Goal: Information Seeking & Learning: Learn about a topic

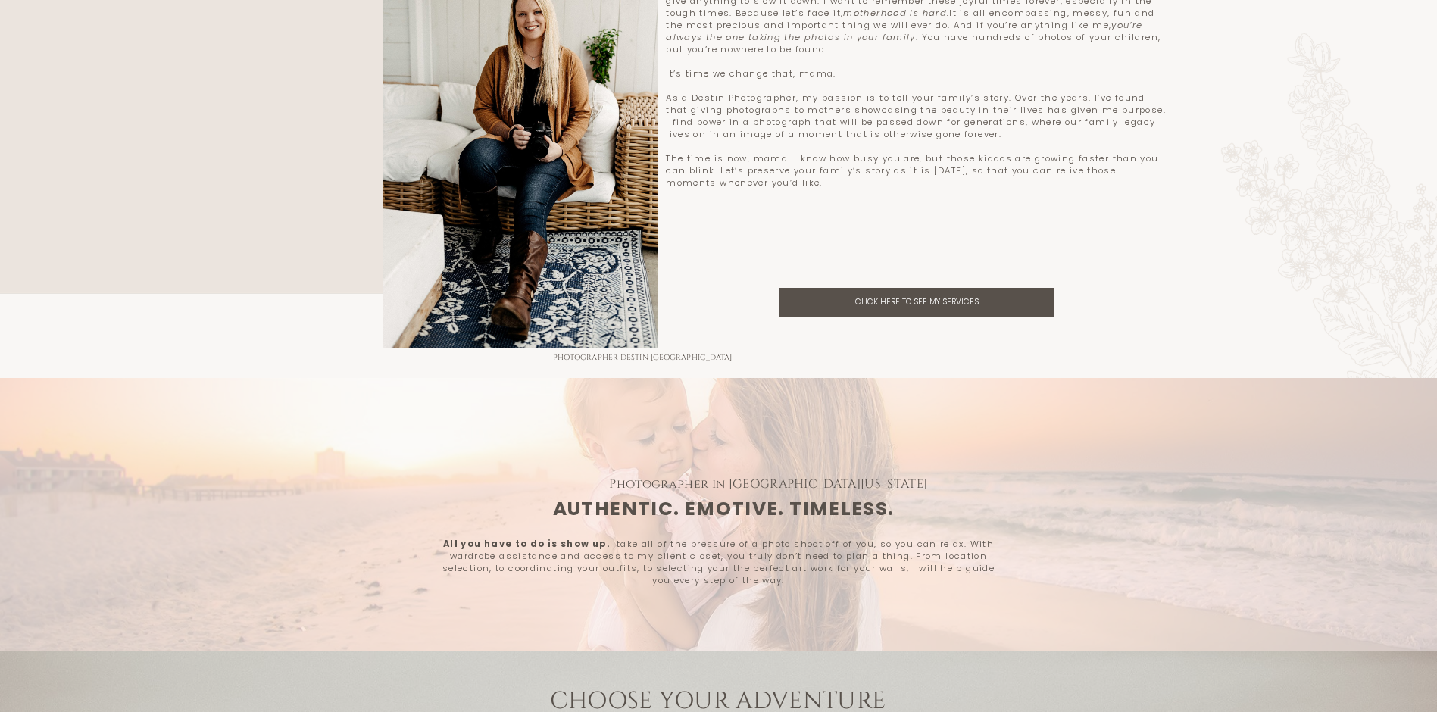
scroll to position [1439, 0]
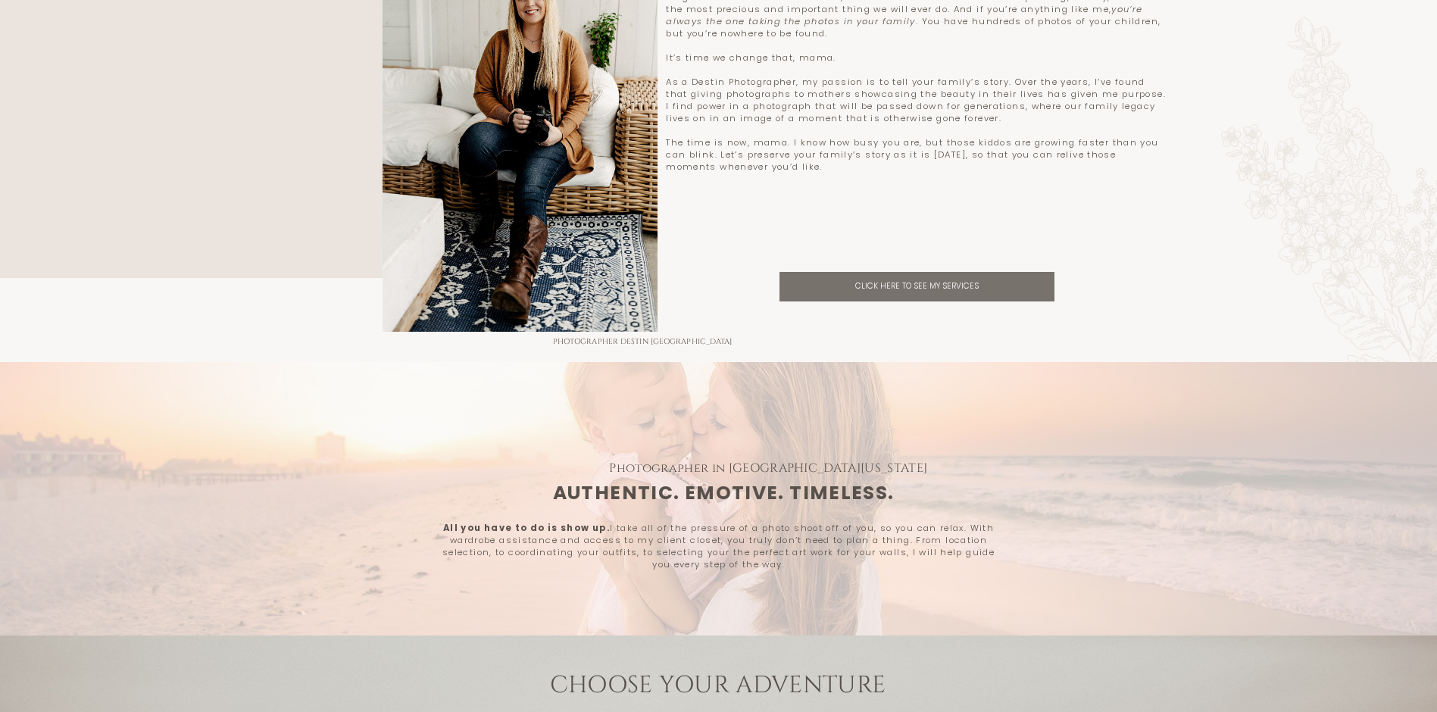
click at [864, 301] on link "Click here to see my services" at bounding box center [916, 286] width 275 height 29
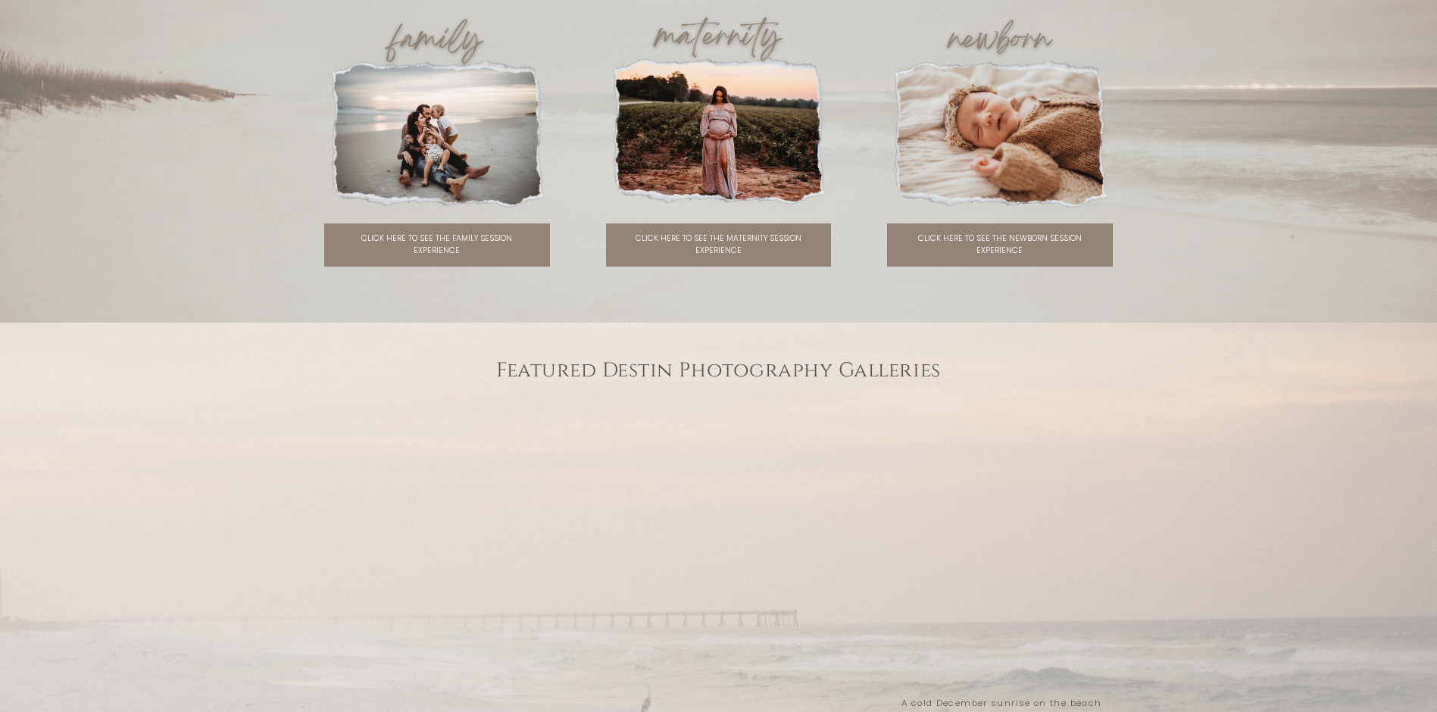
scroll to position [2161, 0]
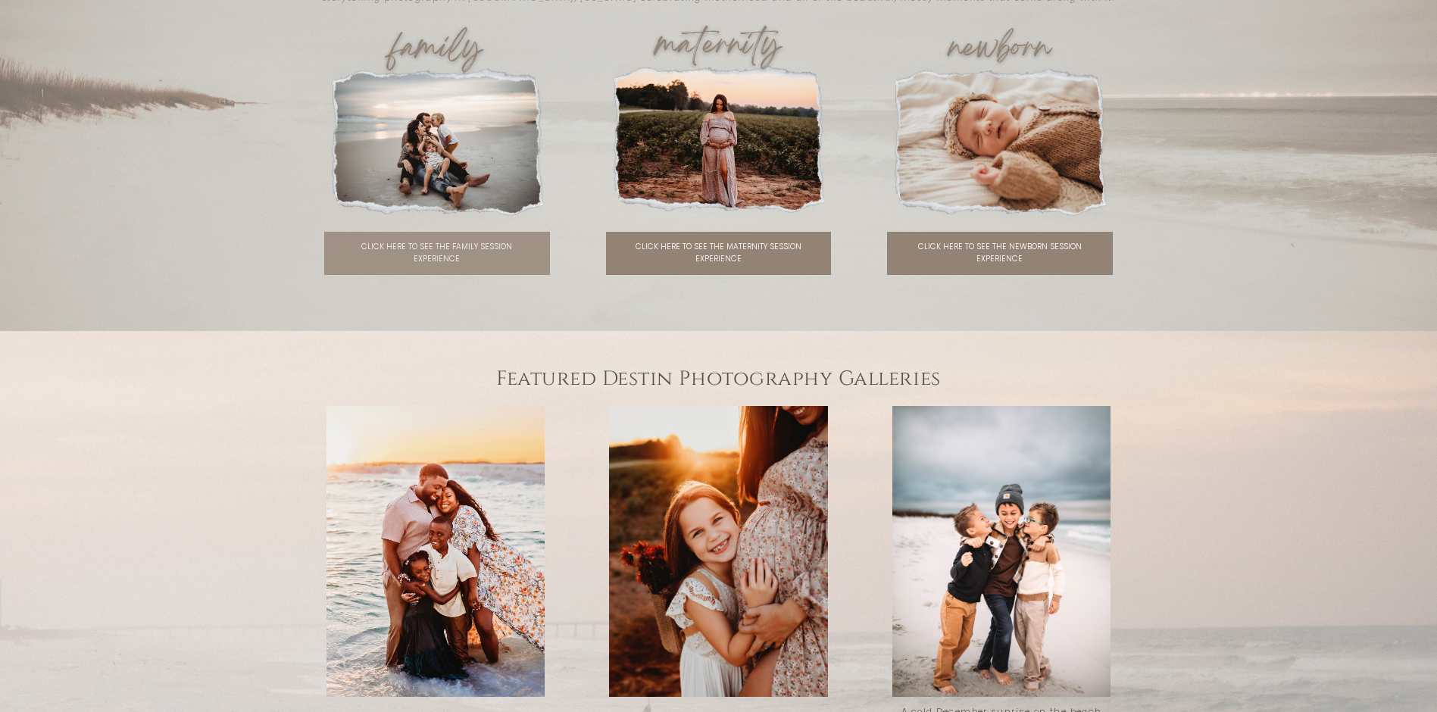
click at [399, 271] on link "click here to see the family session experience" at bounding box center [436, 253] width 225 height 43
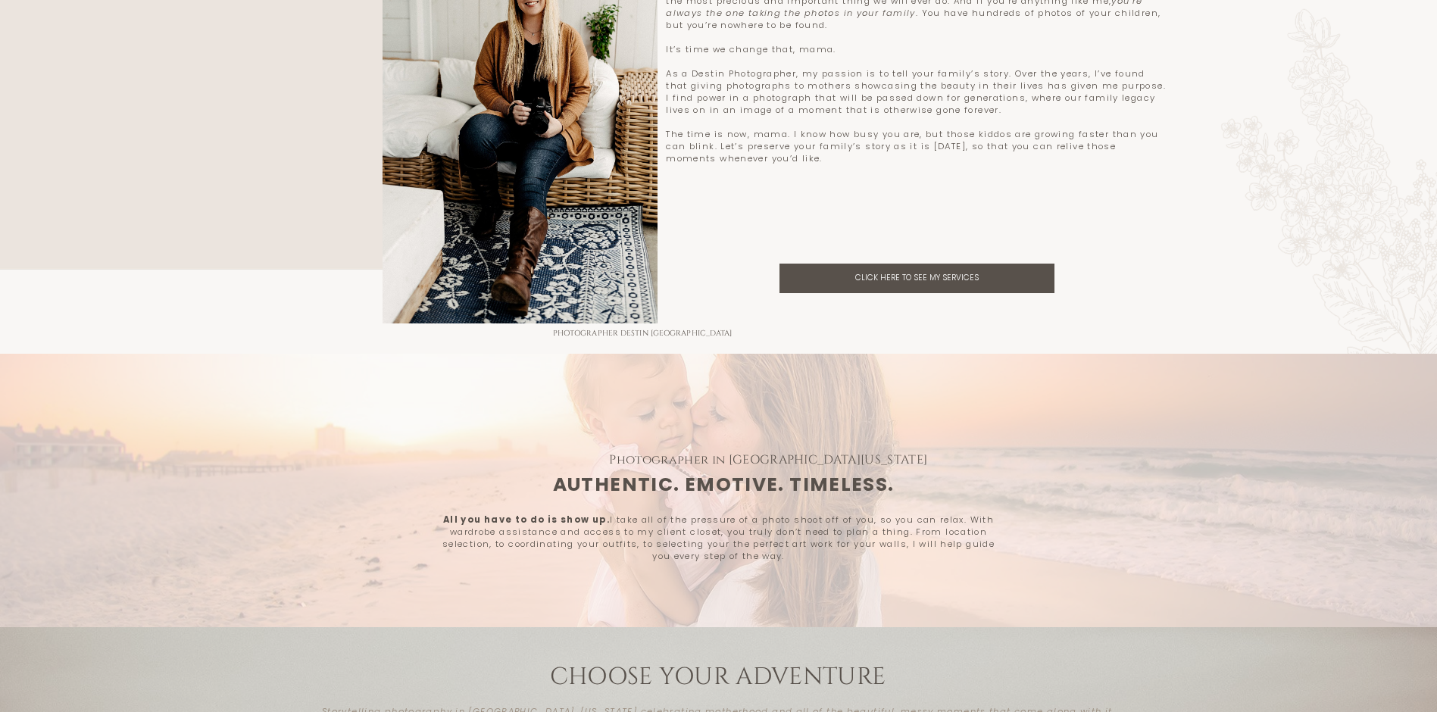
scroll to position [1439, 0]
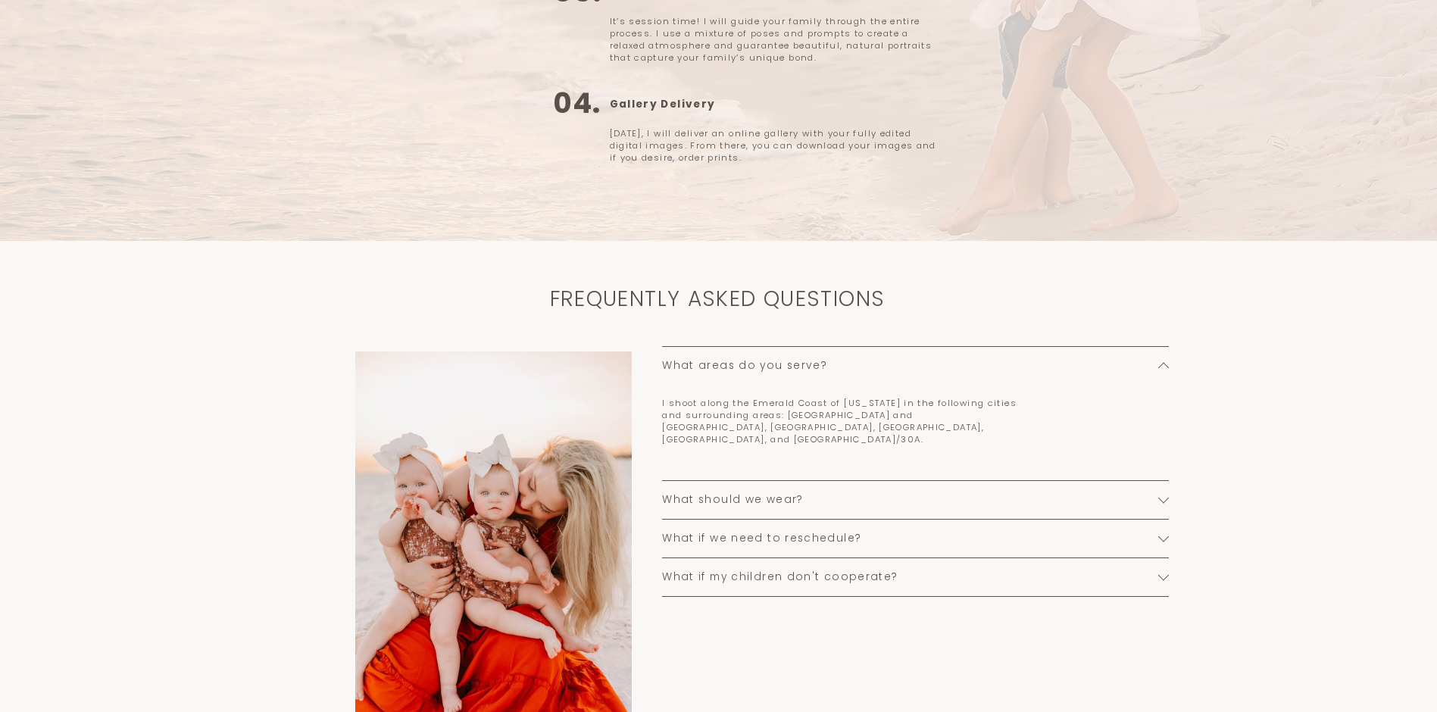
scroll to position [985, 0]
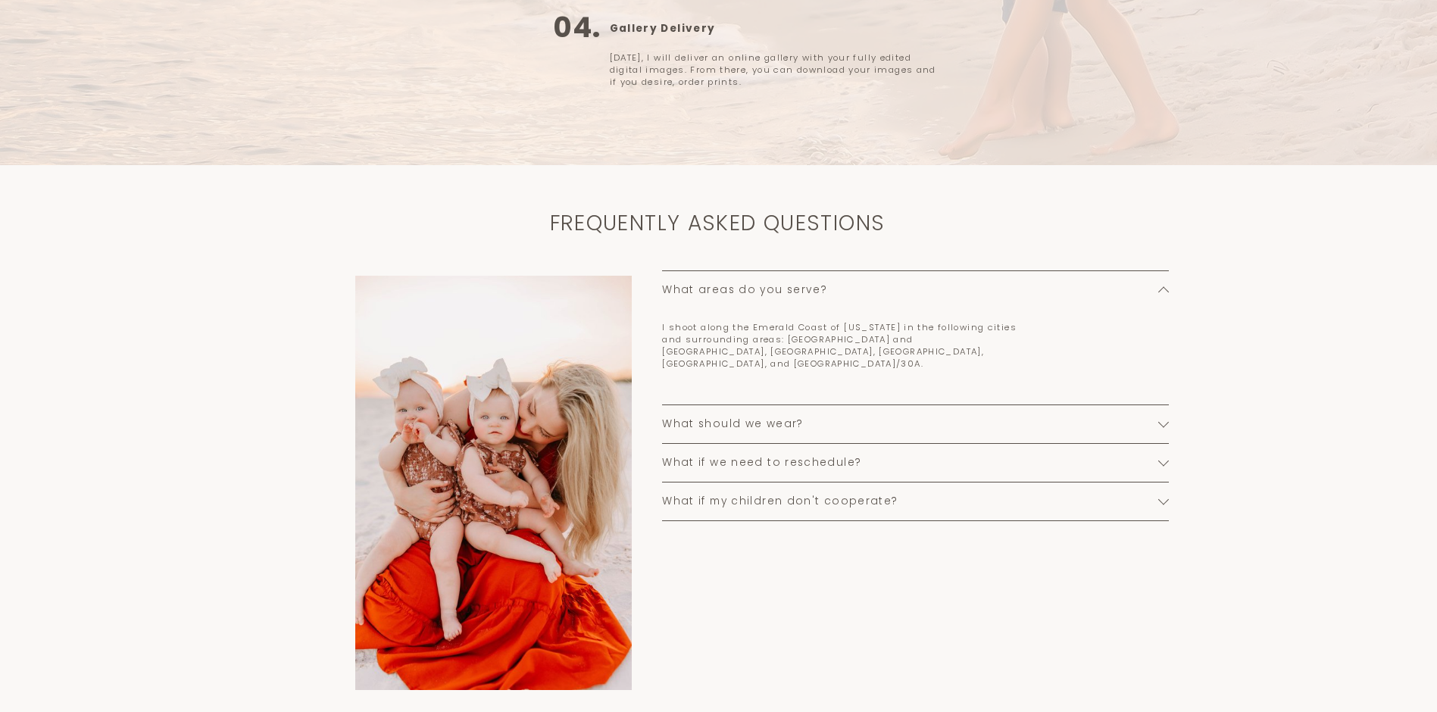
click at [1165, 418] on div at bounding box center [1163, 422] width 11 height 11
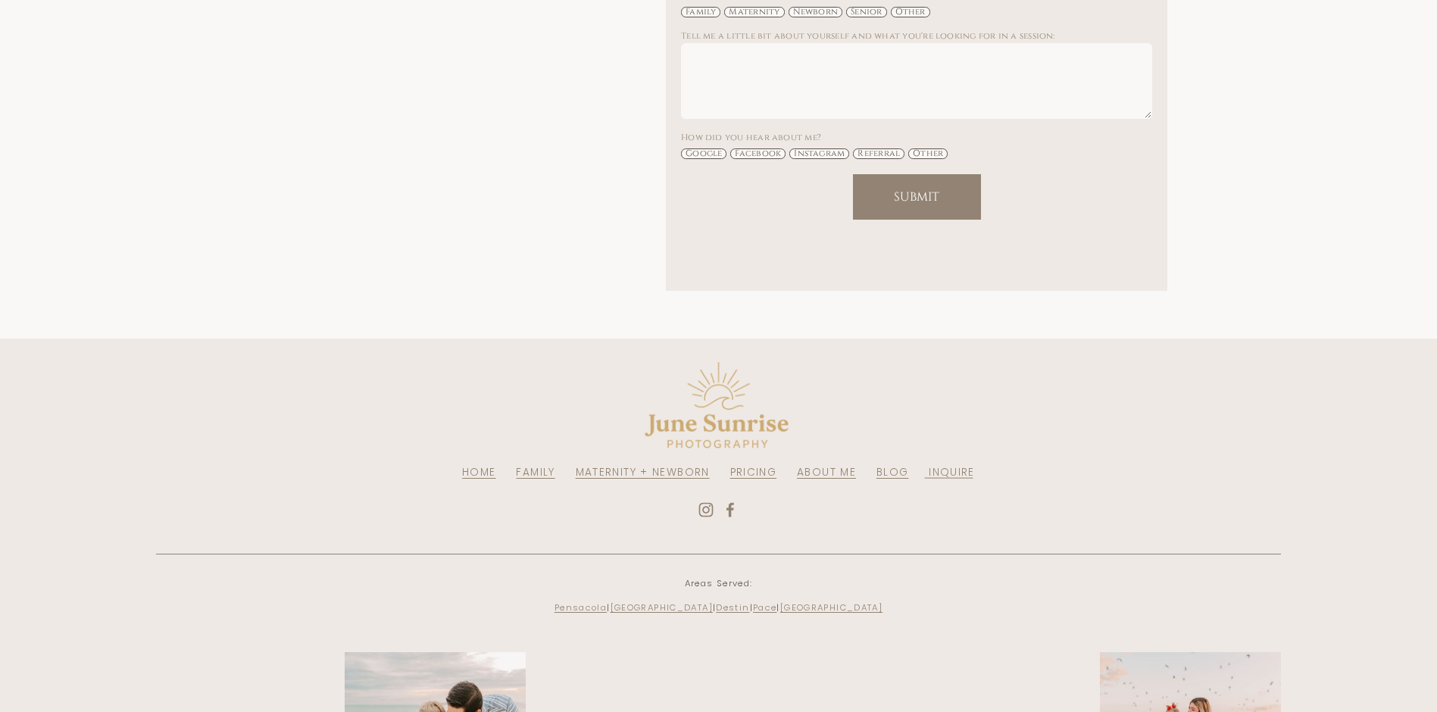
scroll to position [3408, 0]
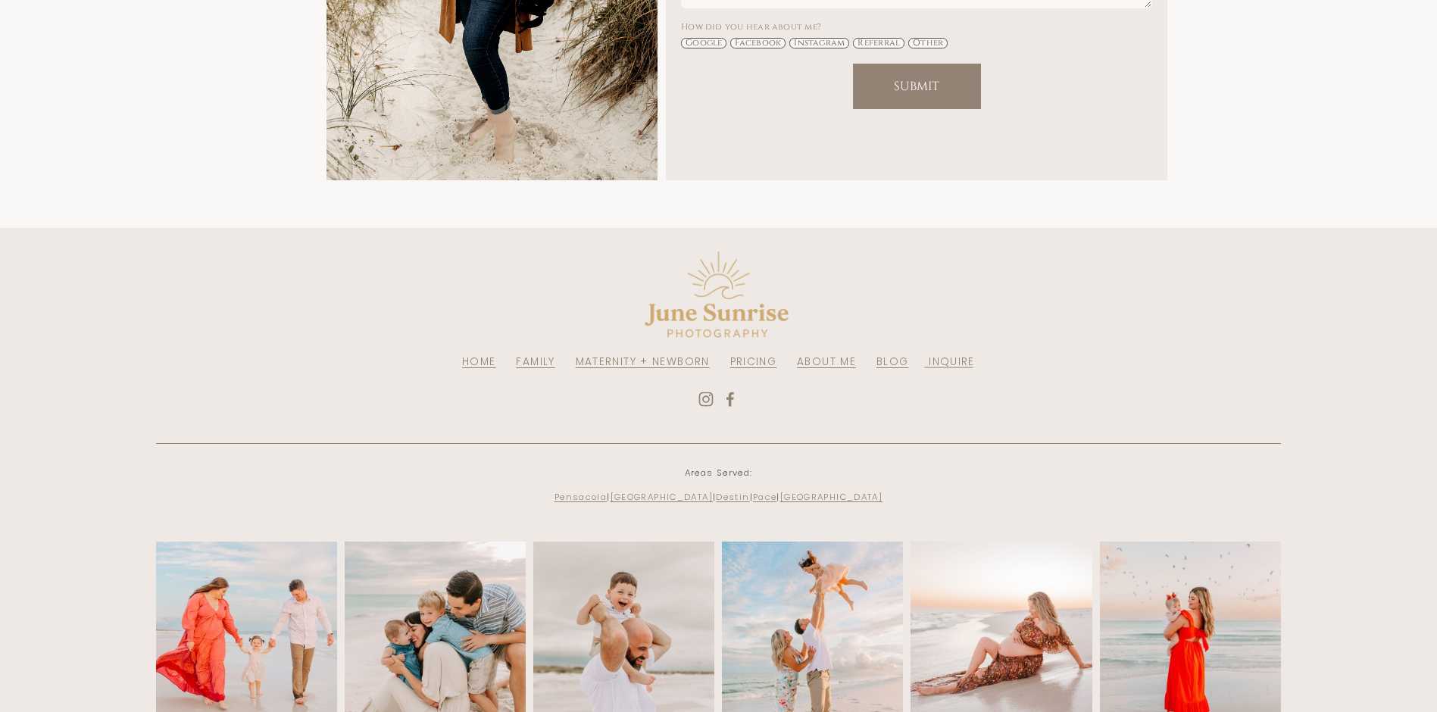
click at [760, 369] on link "PRICING" at bounding box center [753, 361] width 47 height 14
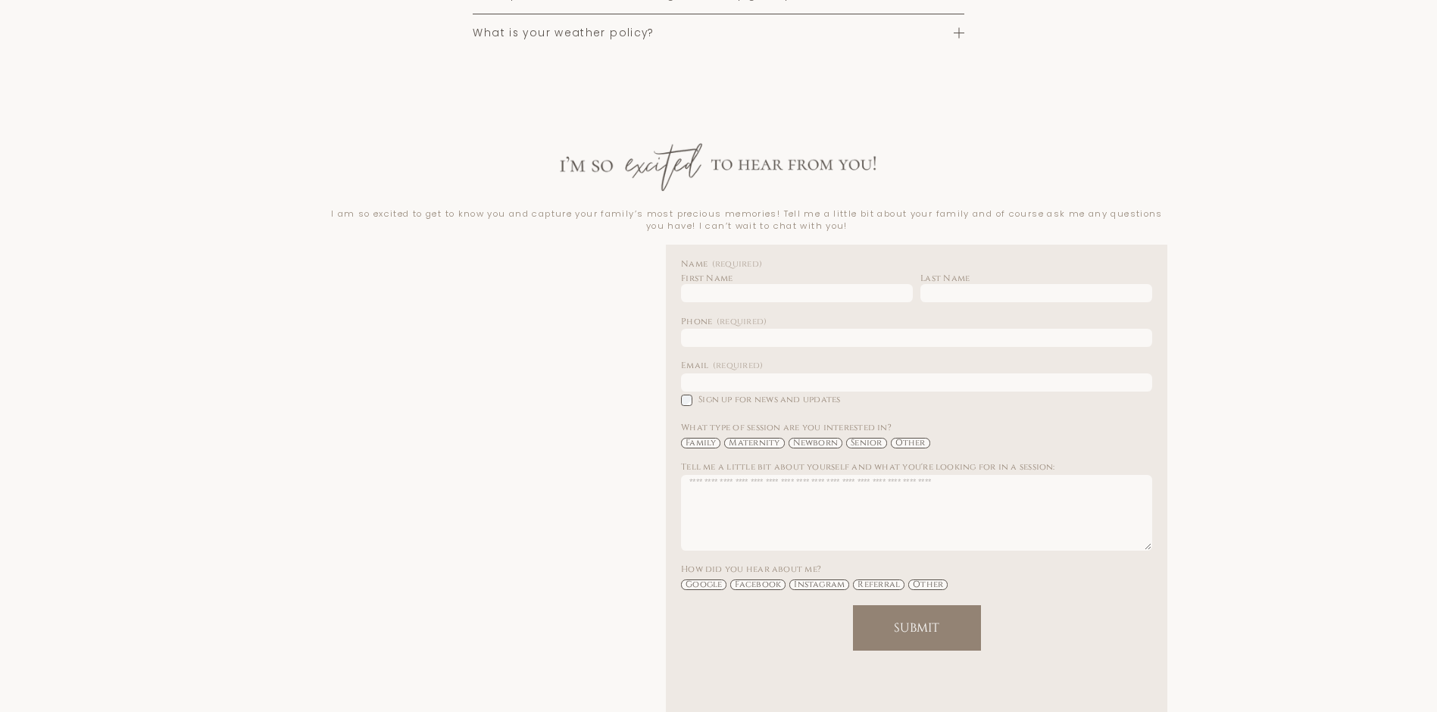
scroll to position [2272, 0]
